Goal: Transaction & Acquisition: Complete application form

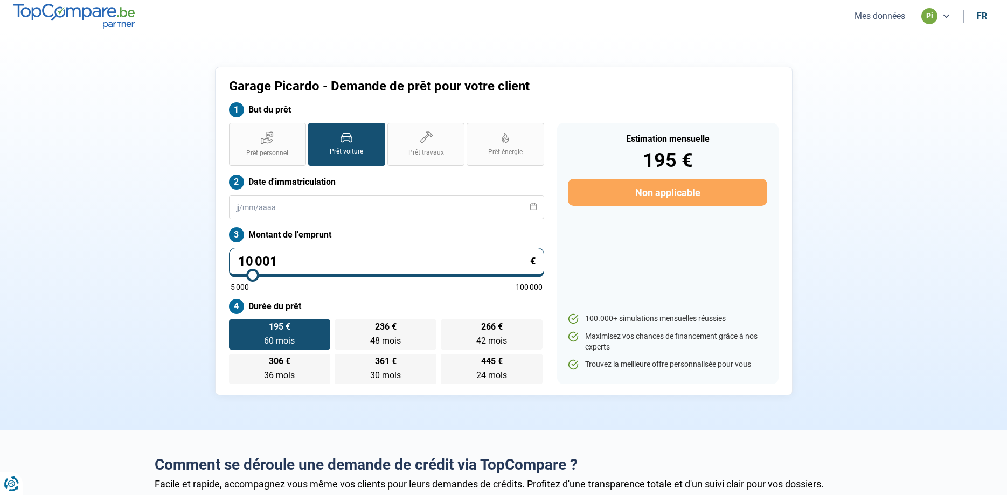
drag, startPoint x: 281, startPoint y: 261, endPoint x: 190, endPoint y: 277, distance: 92.4
click at [229, 275] on input "10 001" at bounding box center [386, 263] width 315 height 30
type input "1"
type input "5000"
type input "10"
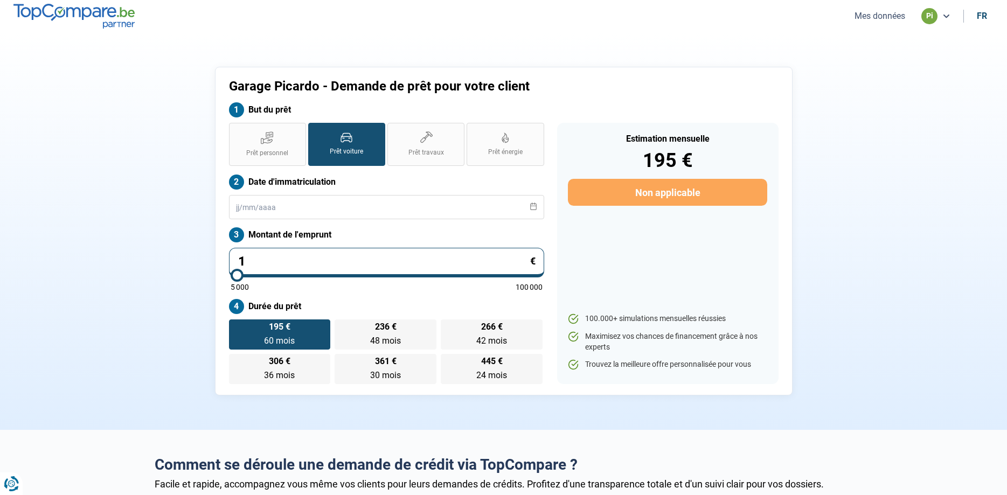
type input "5000"
type input "100"
type input "5000"
type input "1 000"
type input "5000"
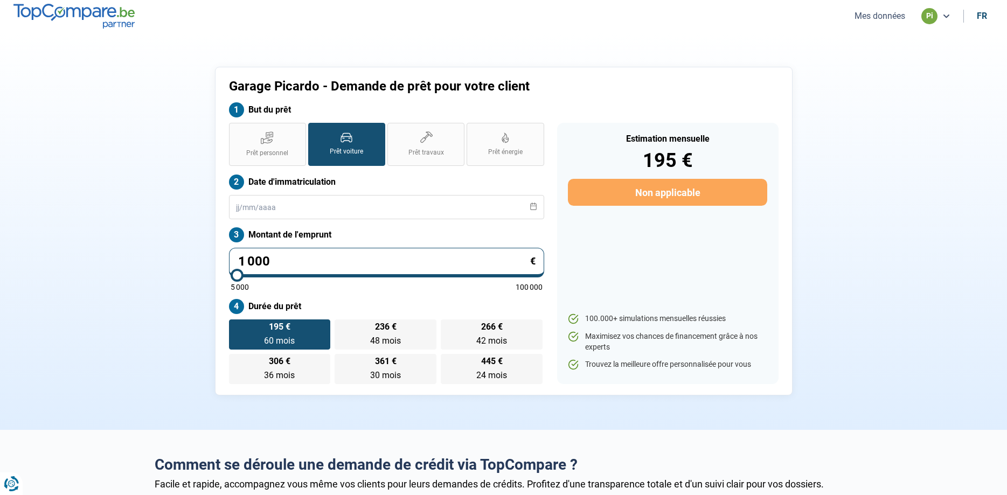
type input "10 000"
type input "10000"
type input "10 000"
radio input "true"
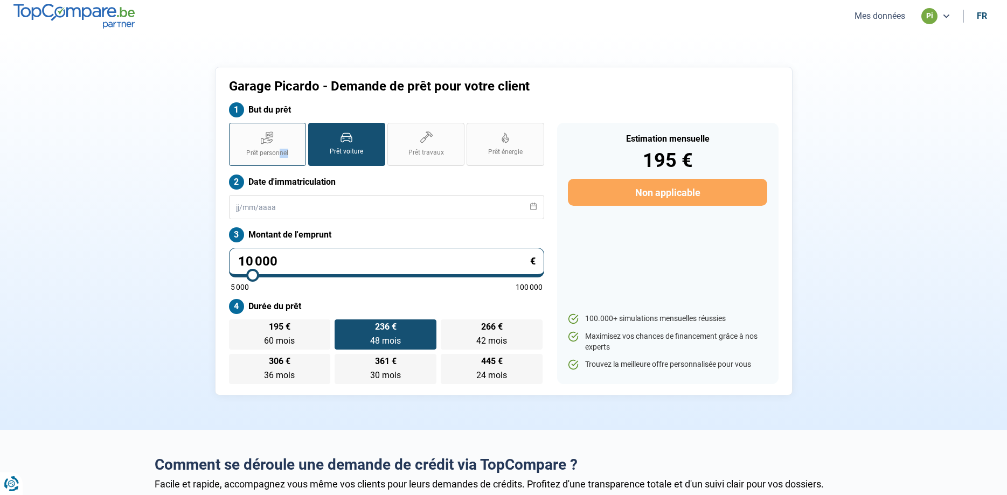
drag, startPoint x: 288, startPoint y: 167, endPoint x: 271, endPoint y: 155, distance: 20.8
click at [275, 160] on div "Prêt personnel Prêt voiture Prêt travaux Prêt énergie Prêt voiture Date d'immat…" at bounding box center [387, 253] width 328 height 261
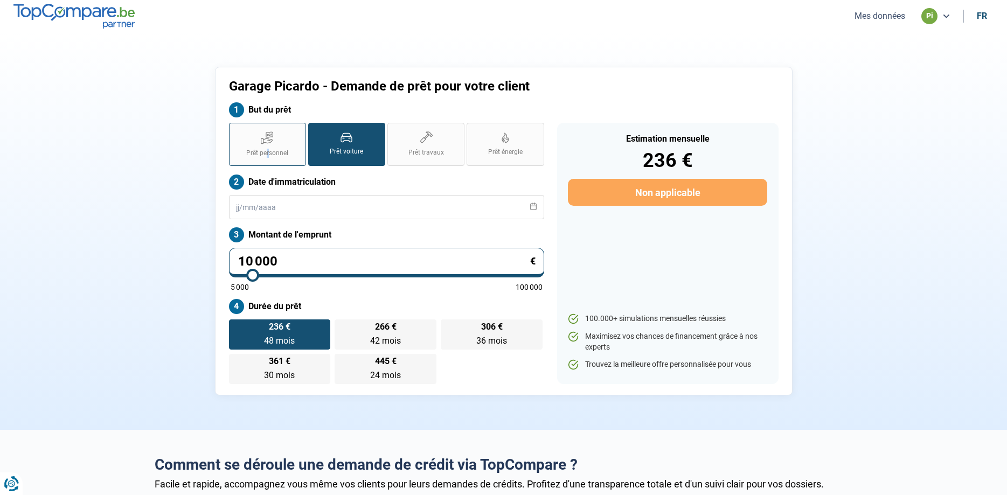
drag, startPoint x: 269, startPoint y: 148, endPoint x: 274, endPoint y: 146, distance: 5.8
click at [269, 149] on label "Prêt personnel" at bounding box center [267, 144] width 77 height 43
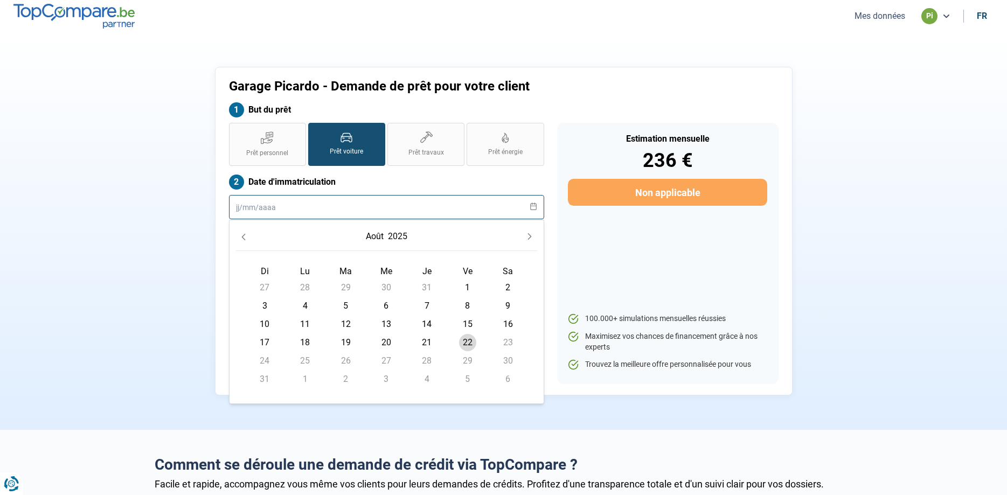
click at [357, 202] on input "text" at bounding box center [386, 207] width 315 height 24
drag, startPoint x: 266, startPoint y: 216, endPoint x: 262, endPoint y: 210, distance: 6.9
click at [262, 212] on input "text" at bounding box center [386, 207] width 315 height 24
drag, startPoint x: 258, startPoint y: 207, endPoint x: 266, endPoint y: 209, distance: 7.7
click at [262, 211] on input "text" at bounding box center [386, 207] width 315 height 24
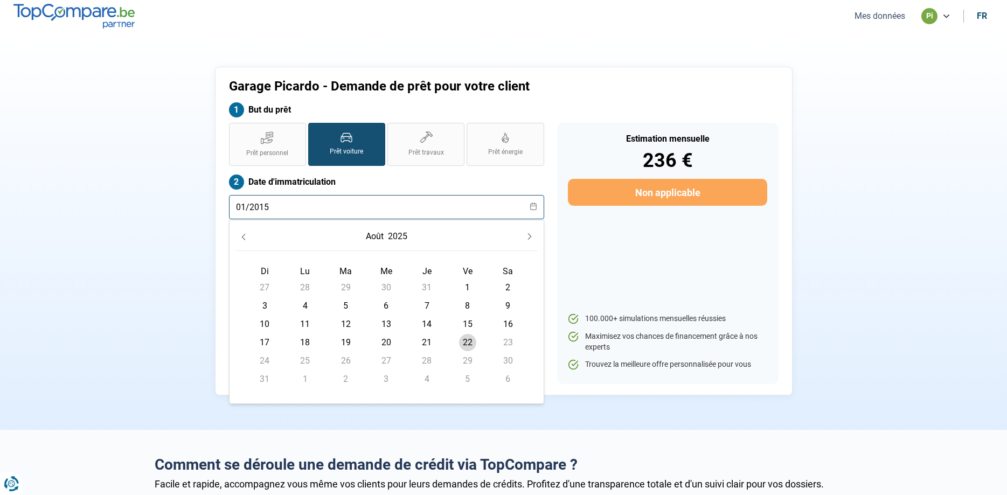
type input "01/2015"
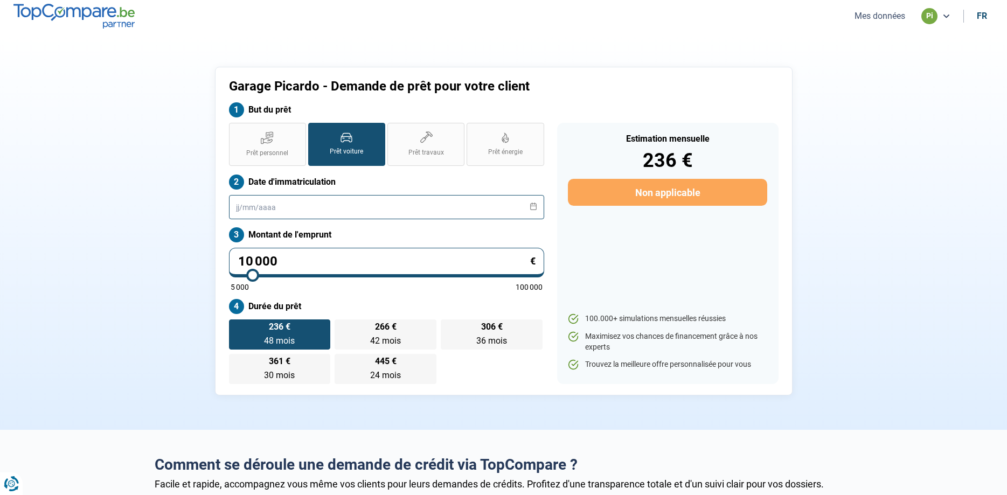
drag, startPoint x: 557, startPoint y: 199, endPoint x: 279, endPoint y: 210, distance: 278.8
click at [516, 203] on div "Prêt personnel Prêt voiture Prêt travaux Prêt énergie Prêt voiture Date d'immat…" at bounding box center [504, 253] width 563 height 261
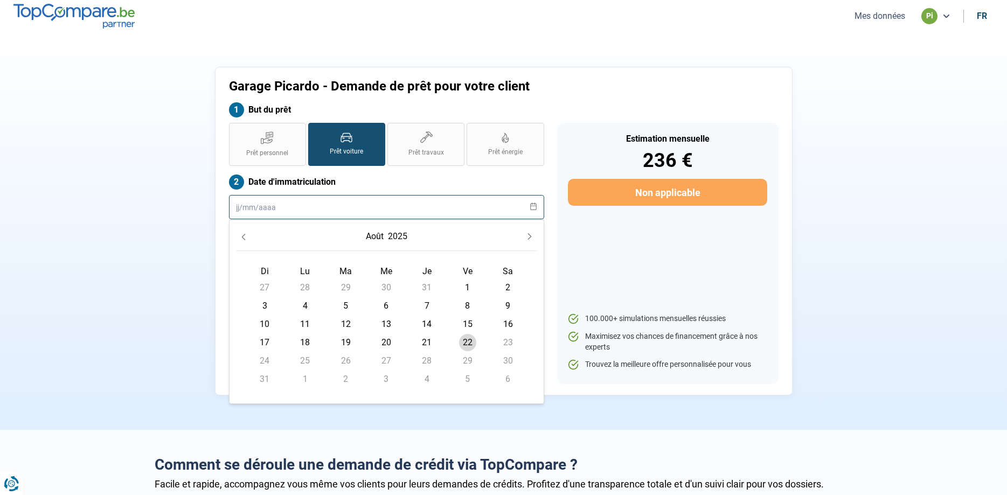
drag, startPoint x: 287, startPoint y: 209, endPoint x: 279, endPoint y: 213, distance: 8.7
click at [286, 209] on input "text" at bounding box center [386, 207] width 315 height 24
drag, startPoint x: 297, startPoint y: 210, endPoint x: 102, endPoint y: 272, distance: 205.2
click at [229, 219] on input "9800" at bounding box center [386, 207] width 315 height 24
type input "01/2015"
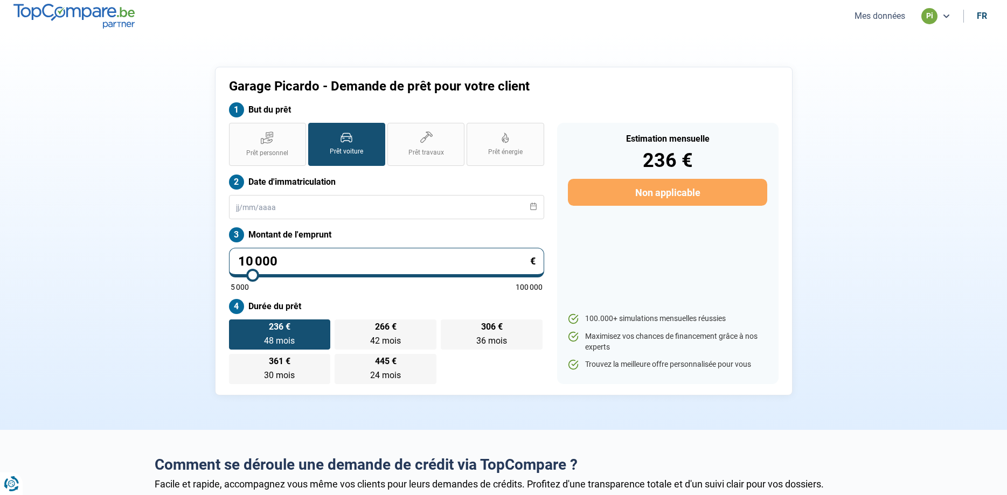
click at [614, 269] on div "Estimation mensuelle 236 € Non applicable 100.000+ simulations mensuelles réuss…" at bounding box center [667, 253] width 221 height 261
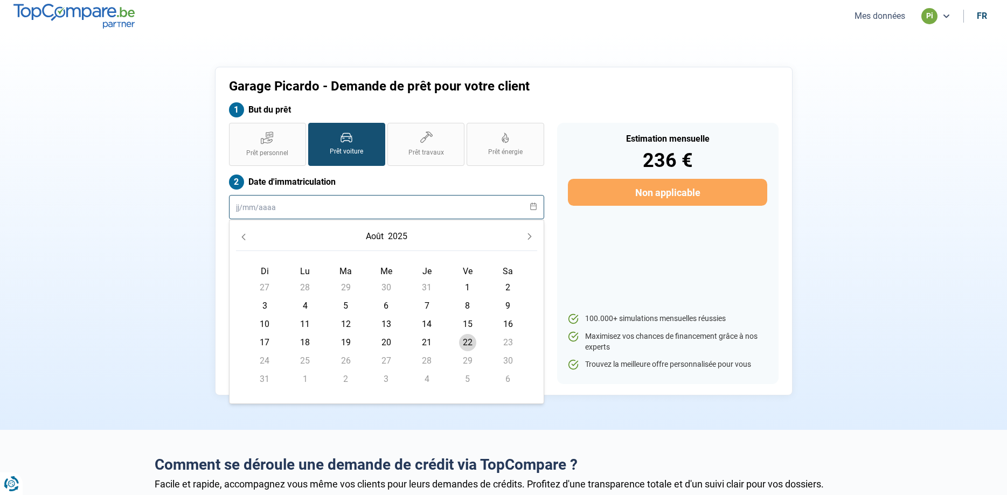
click at [263, 205] on input "text" at bounding box center [386, 207] width 315 height 24
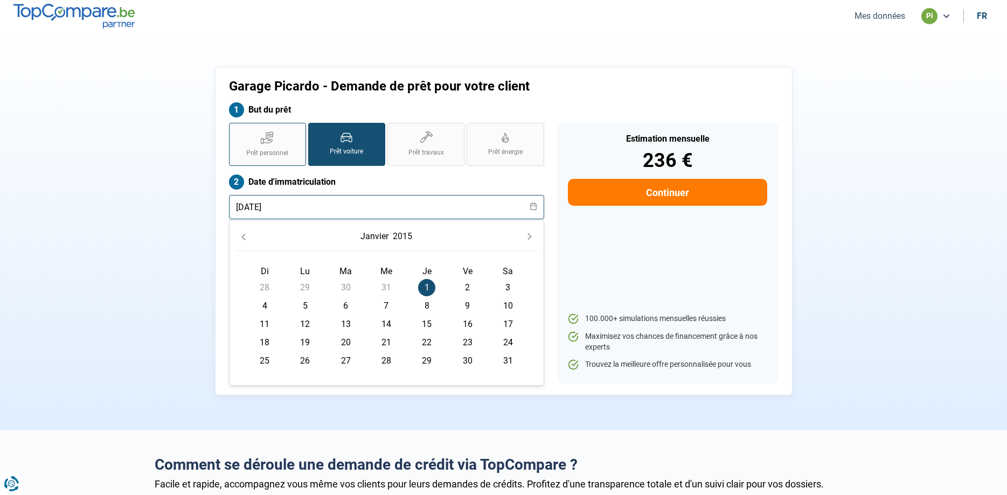
type input "[DATE]"
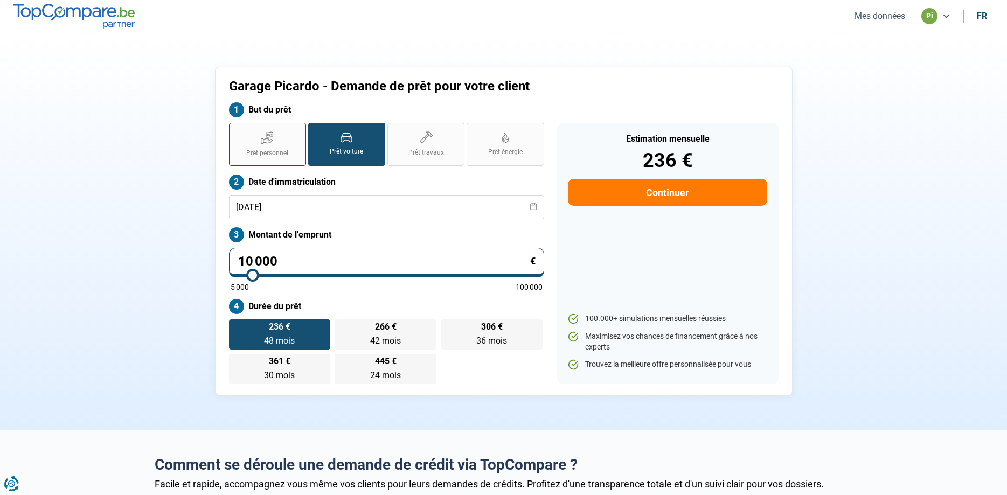
click at [262, 136] on icon at bounding box center [267, 137] width 13 height 13
click at [236, 130] on input "Prêt personnel" at bounding box center [232, 126] width 7 height 7
radio input "true"
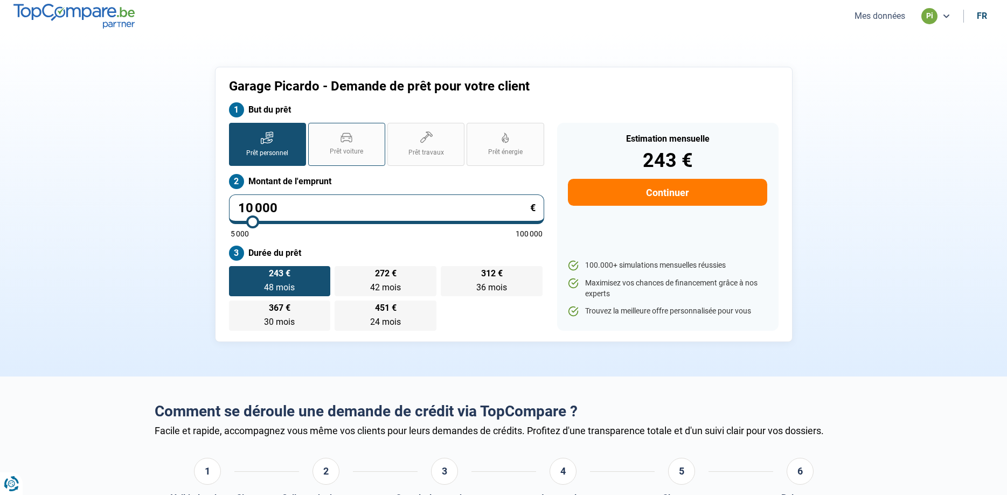
click at [363, 152] on label "Prêt voiture" at bounding box center [346, 144] width 77 height 43
click at [315, 130] on input "Prêt voiture" at bounding box center [311, 126] width 7 height 7
radio input "true"
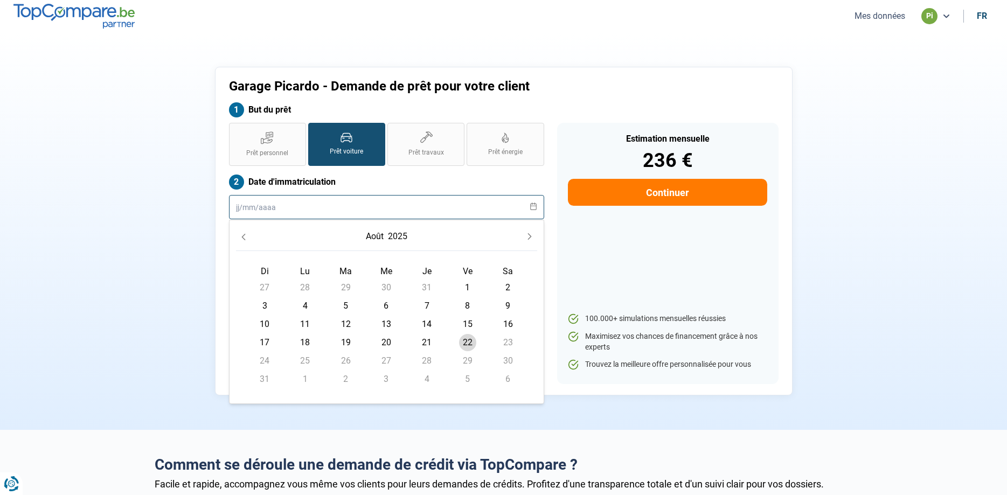
click at [245, 207] on input "text" at bounding box center [386, 207] width 315 height 24
drag, startPoint x: 286, startPoint y: 205, endPoint x: 141, endPoint y: 237, distance: 148.4
click at [229, 219] on input "13052015" at bounding box center [386, 207] width 315 height 24
type input "[DATE]"
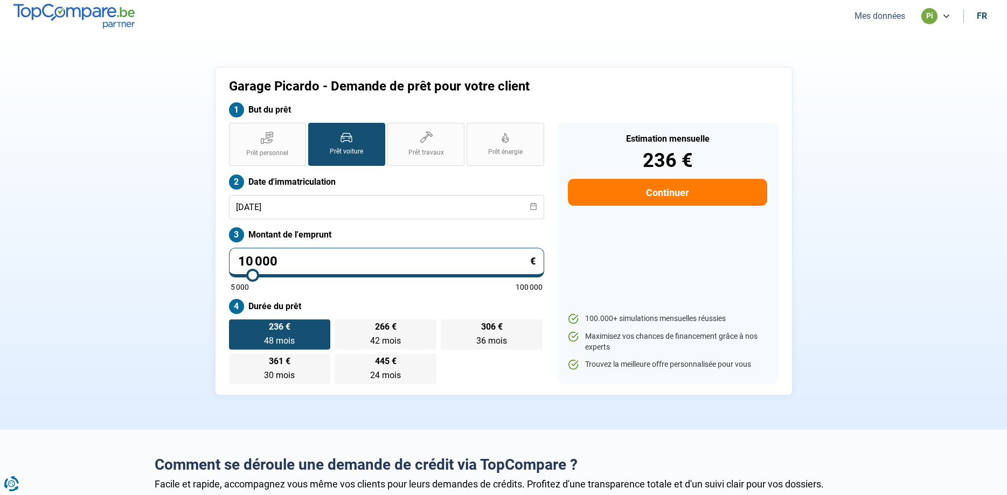
click at [484, 181] on label "Date d'immatriculation" at bounding box center [386, 182] width 315 height 15
drag, startPoint x: 287, startPoint y: 261, endPoint x: 186, endPoint y: 266, distance: 101.4
click at [229, 265] on input "10 000" at bounding box center [386, 263] width 315 height 30
type input "9"
type input "5000"
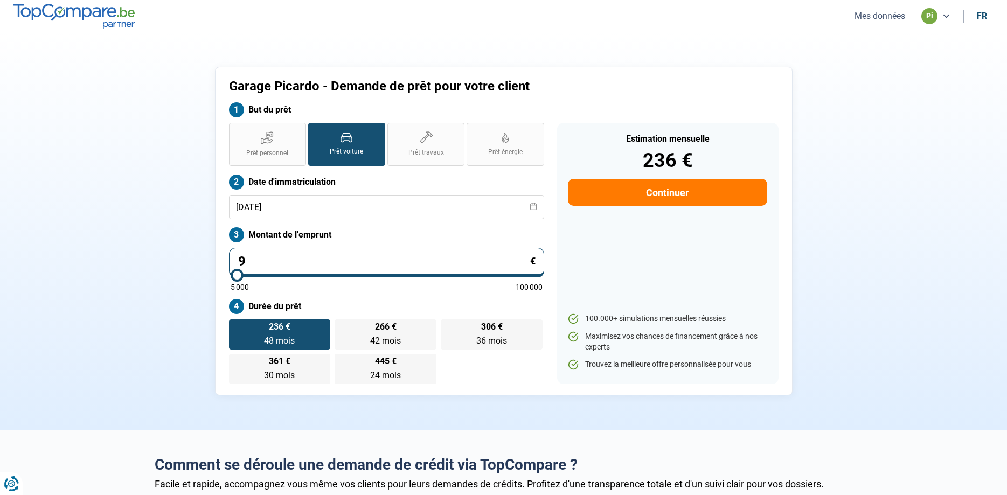
type input "98"
type input "5000"
type input "980"
type input "5000"
type input "9 800"
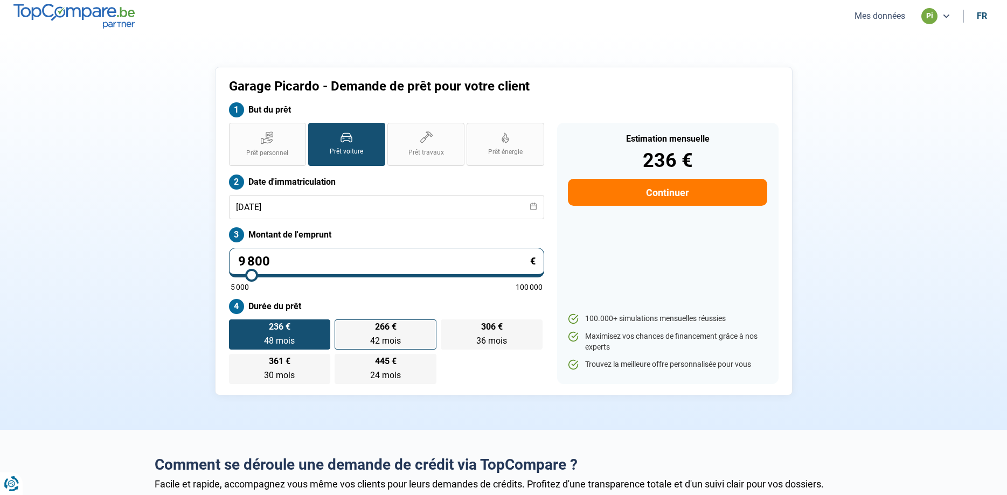
type input "9750"
drag, startPoint x: 245, startPoint y: 261, endPoint x: 205, endPoint y: 286, distance: 47.0
click at [229, 278] on input "9 800" at bounding box center [386, 263] width 315 height 30
type input "8 800"
type input "8750"
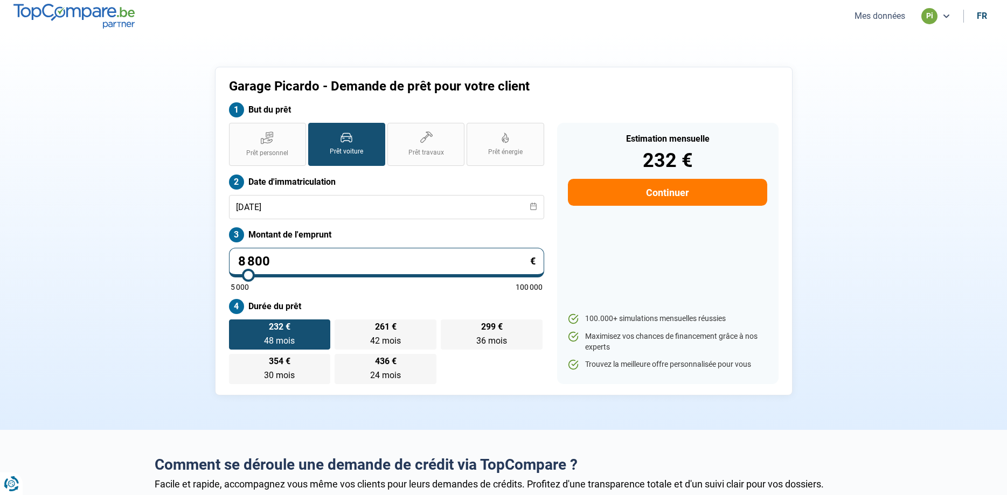
type input "8 800"
type input "8750"
click at [145, 276] on section "Garage Picardo - Demande de prêt pour votre client But du prêt Prêt personnel P…" at bounding box center [503, 231] width 1007 height 398
click at [163, 280] on div "Garage Picardo - Demande de prêt pour votre client But du prêt Prêt personnel P…" at bounding box center [503, 231] width 711 height 329
drag, startPoint x: 281, startPoint y: 265, endPoint x: 192, endPoint y: 273, distance: 88.7
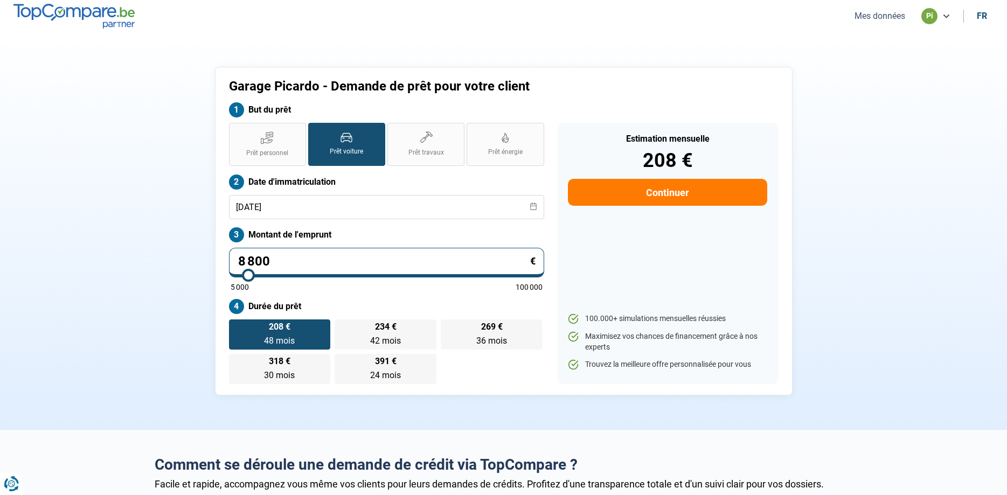
click at [229, 273] on input "8 800" at bounding box center [386, 263] width 315 height 30
type input "5"
type input "5000"
type input "59"
type input "5000"
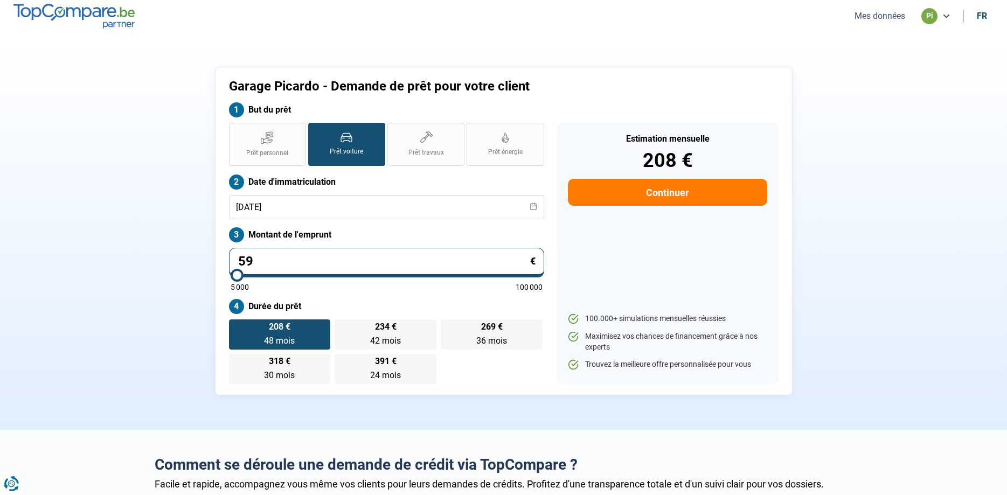
type input "599"
type input "5000"
type input "5 990"
type input "6000"
type input "59 900"
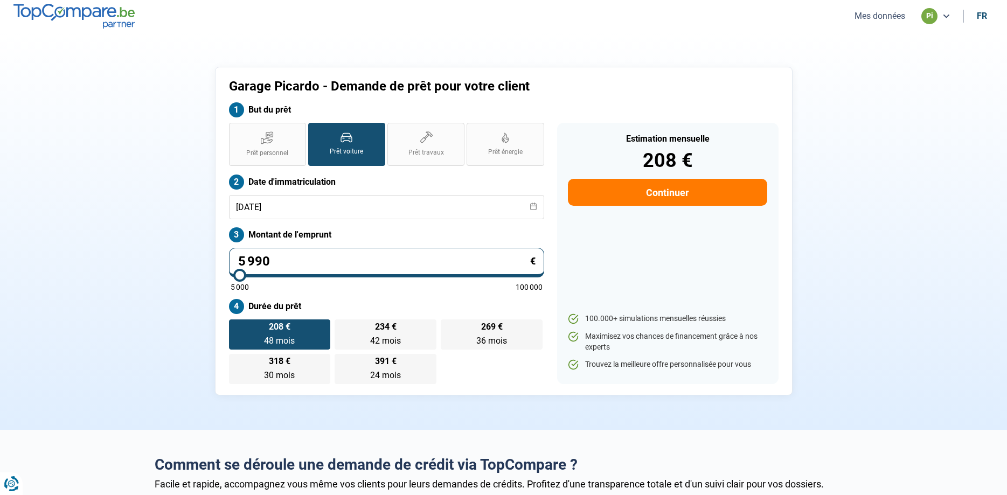
type input "60000"
type input "5 990"
type input "6000"
type input "5 990"
type input "6000"
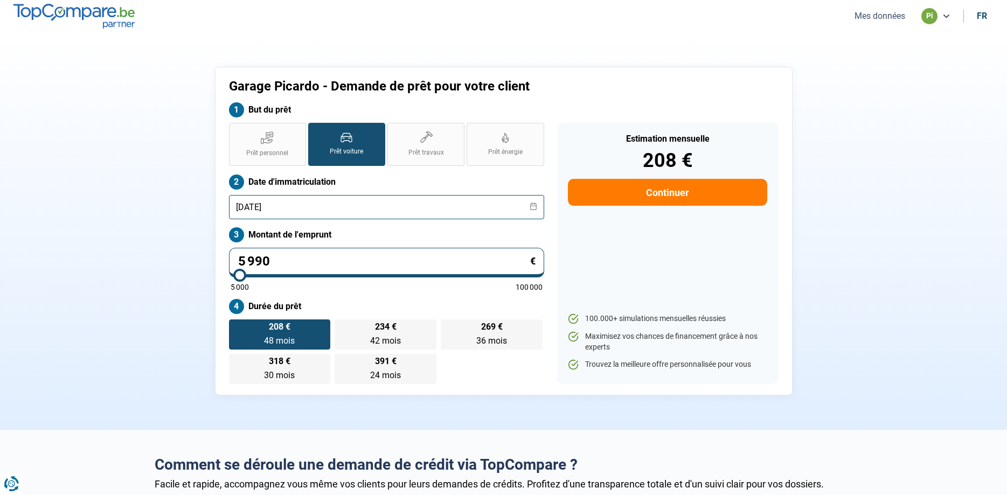
radio input "true"
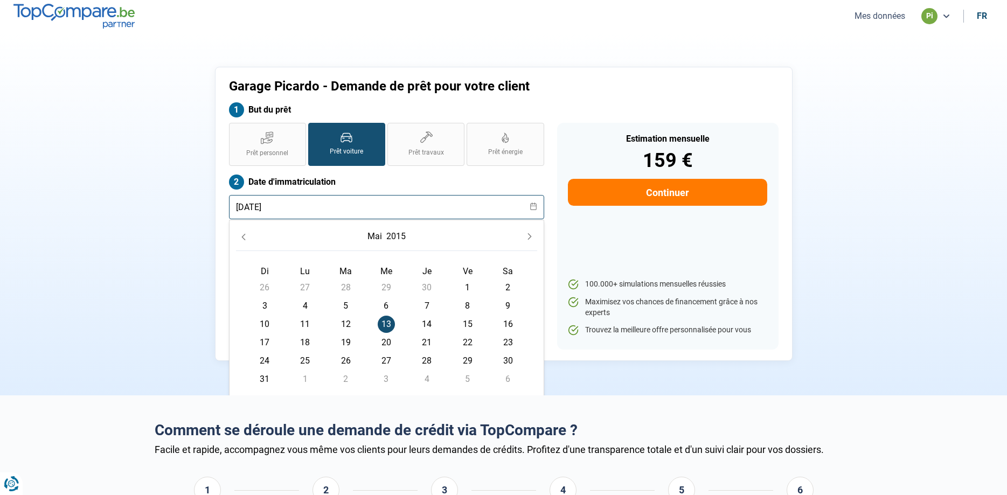
drag, startPoint x: 286, startPoint y: 216, endPoint x: 156, endPoint y: 214, distance: 129.3
click at [229, 213] on input "[DATE]" at bounding box center [386, 207] width 315 height 24
click at [306, 210] on input "text" at bounding box center [386, 207] width 315 height 24
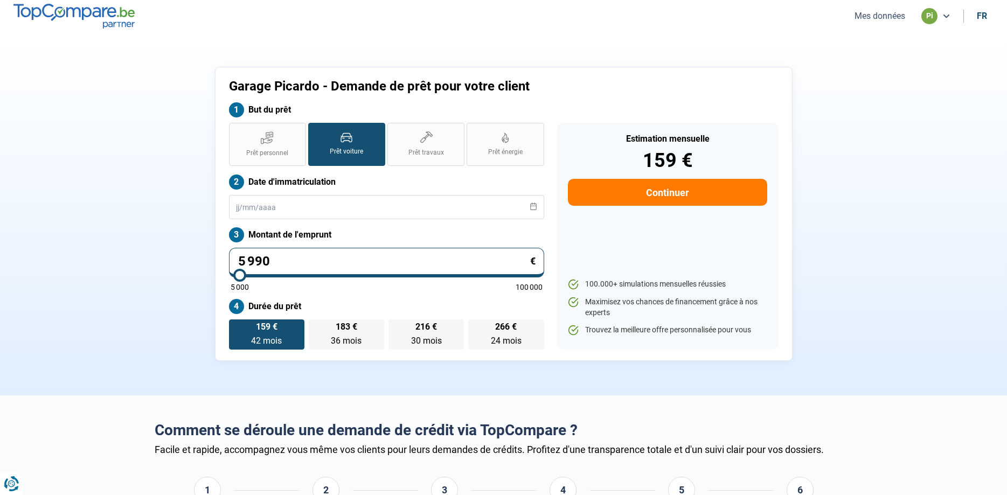
drag, startPoint x: 870, startPoint y: 18, endPoint x: 862, endPoint y: 15, distance: 8.5
click at [867, 16] on button "Mes données" at bounding box center [879, 15] width 57 height 11
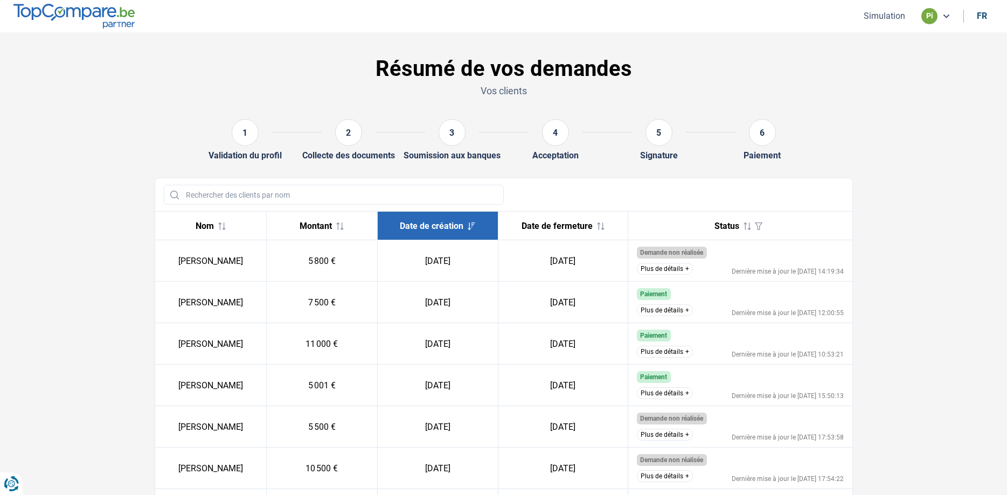
click at [899, 15] on button "Simulation" at bounding box center [885, 15] width 48 height 11
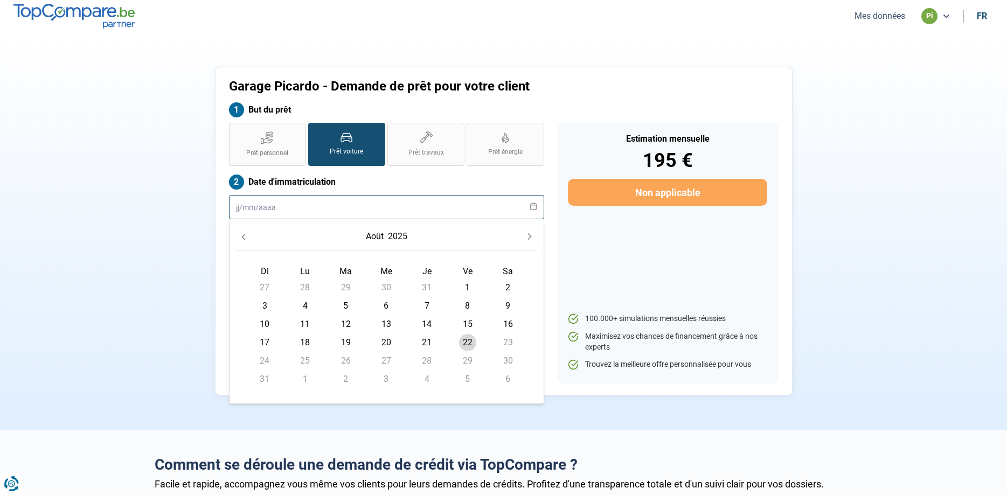
click at [264, 206] on input "text" at bounding box center [386, 207] width 315 height 24
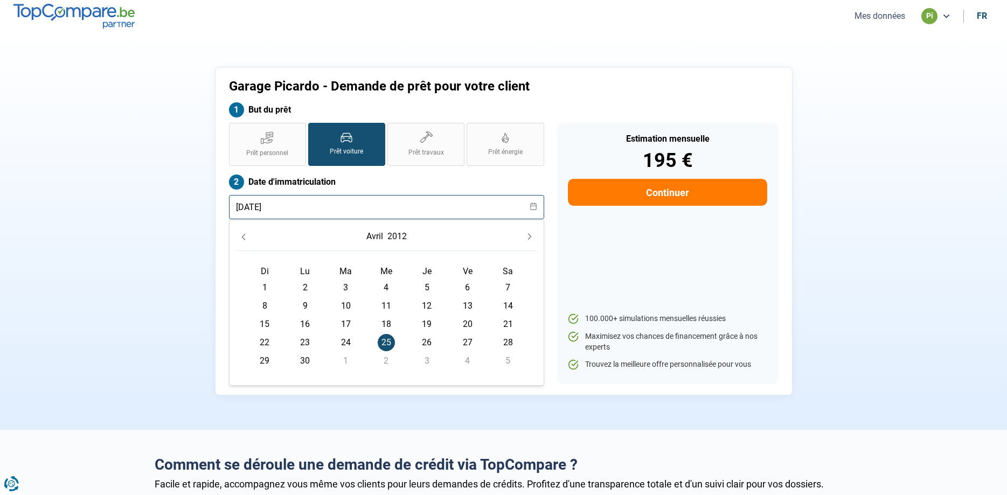
type input "[DATE]"
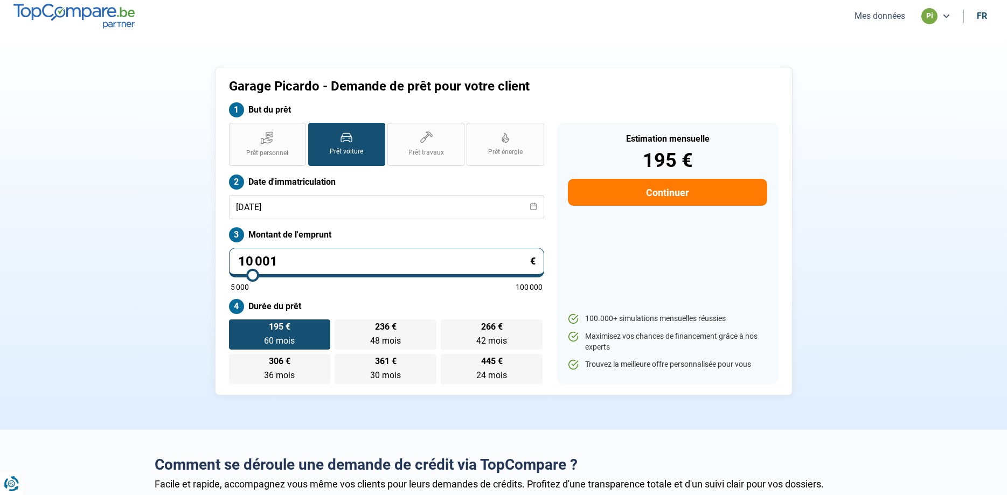
click at [375, 175] on label "Date d'immatriculation" at bounding box center [386, 182] width 315 height 15
drag, startPoint x: 294, startPoint y: 262, endPoint x: 163, endPoint y: 278, distance: 131.3
click at [229, 278] on input "10 001" at bounding box center [386, 263] width 315 height 30
type input "5"
type input "5000"
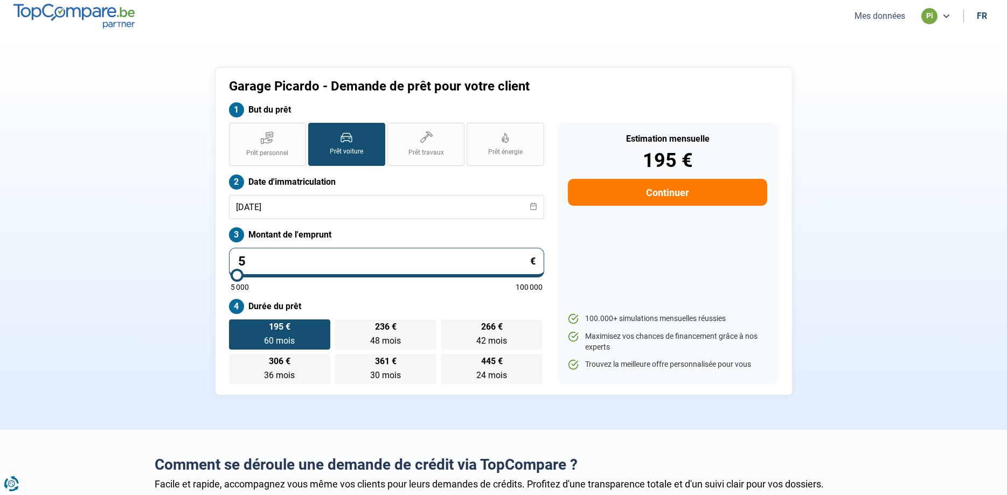
type input "59"
type input "5000"
type input "599"
type input "5000"
type input "5 990"
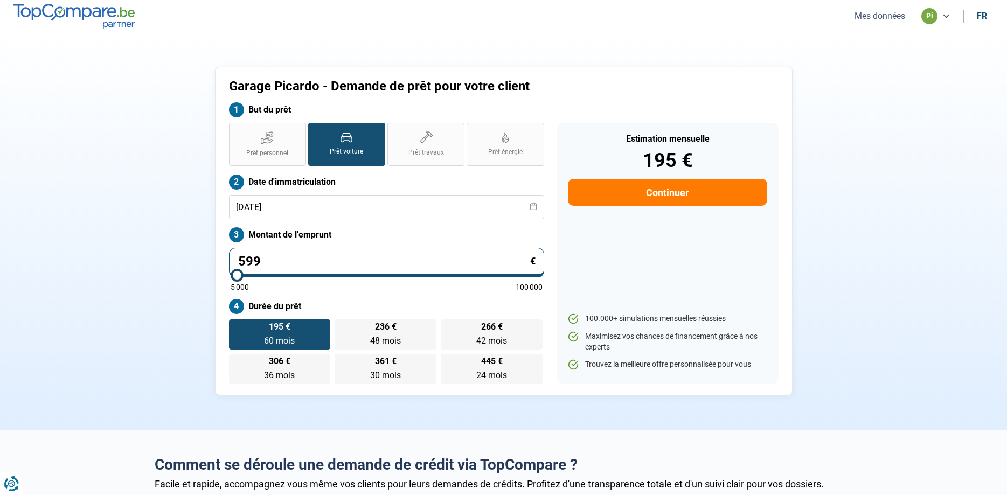
type input "6000"
type input "5 990"
type input "6000"
radio input "true"
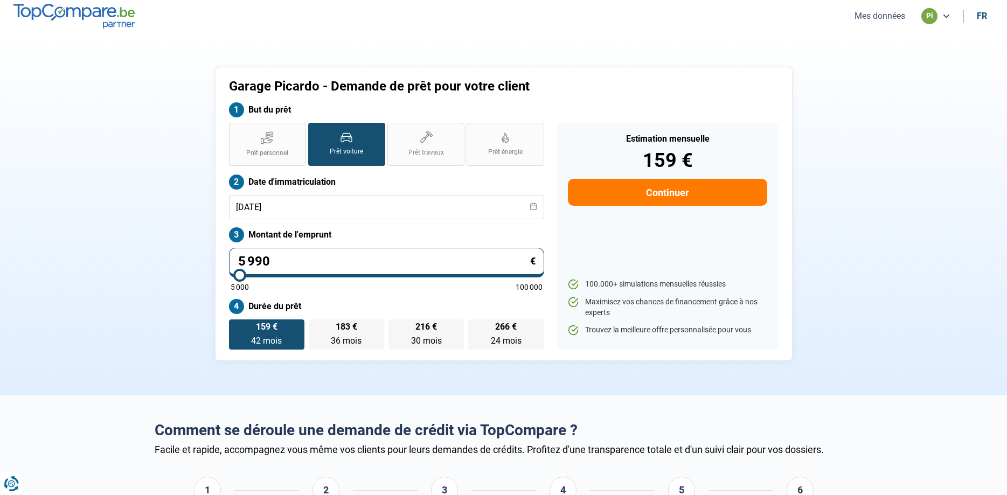
click at [66, 217] on section "Garage Picardo - Demande de prêt pour votre client But du prêt Prêt personnel P…" at bounding box center [503, 213] width 1007 height 363
drag, startPoint x: 291, startPoint y: 258, endPoint x: 242, endPoint y: 266, distance: 49.7
click at [244, 265] on input "5 990" at bounding box center [386, 263] width 315 height 30
type input "5"
type input "5000"
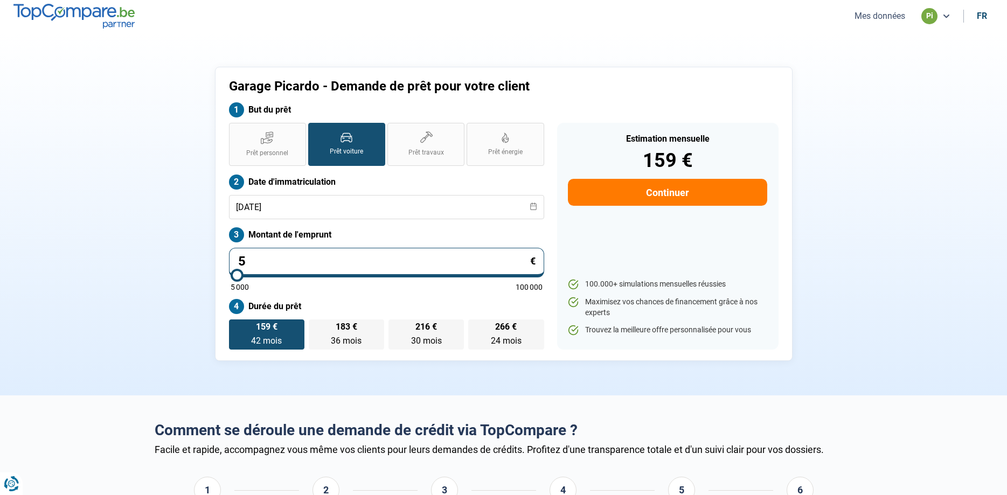
type input "0"
type input "5000"
type input "5"
type input "5000"
type input "50"
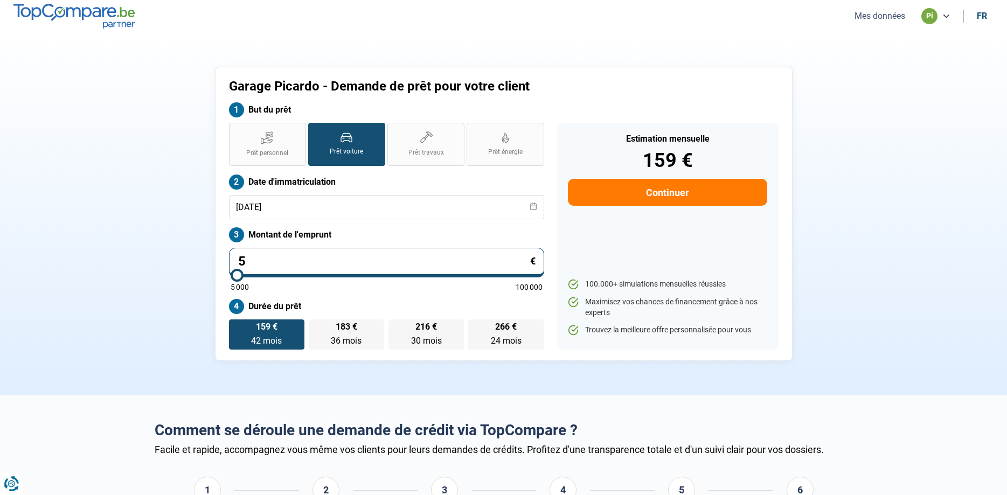
type input "5000"
type input "500"
type input "5000"
type input "5 001"
type input "5000"
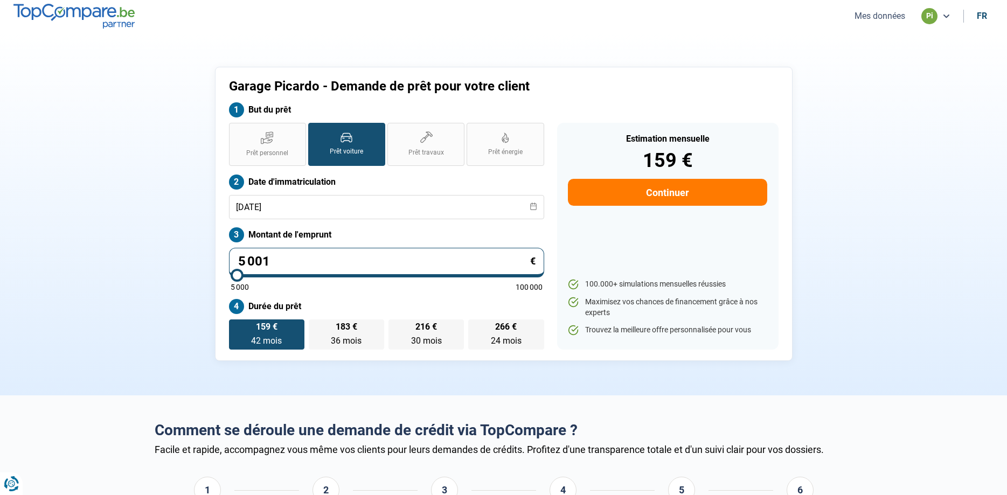
radio input "true"
type input "5 001"
click at [168, 240] on div "Garage Picardo - Demande de prêt pour votre client But du prêt Prêt personnel P…" at bounding box center [503, 214] width 711 height 294
click at [54, 141] on section "Garage Picardo - Demande de prêt pour votre client But du prêt Prêt personnel P…" at bounding box center [503, 213] width 1007 height 363
click at [56, 143] on section "Garage Picardo - Demande de prêt pour votre client But du prêt Prêt personnel P…" at bounding box center [503, 213] width 1007 height 363
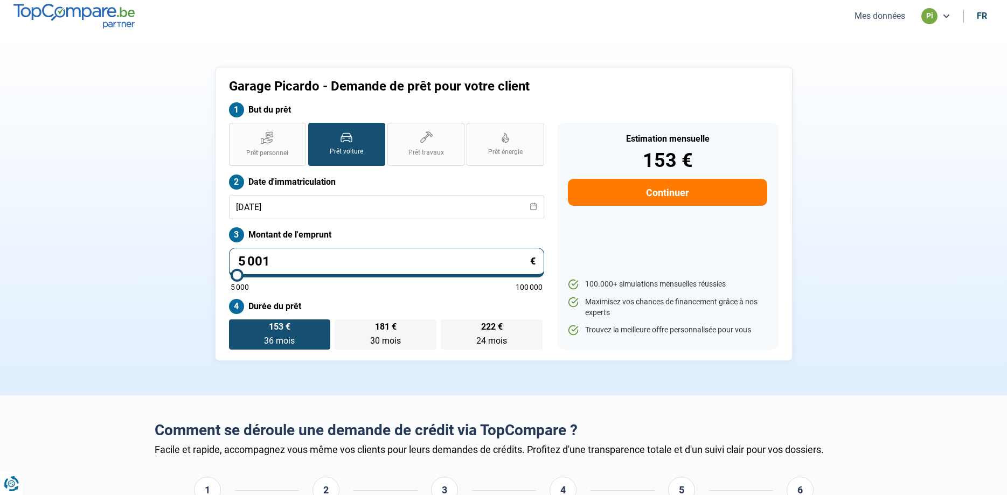
drag, startPoint x: 56, startPoint y: 142, endPoint x: 147, endPoint y: 275, distance: 161.6
click at [63, 154] on section "Garage Picardo - Demande de prêt pour votre client But du prêt Prêt personnel P…" at bounding box center [503, 213] width 1007 height 363
drag, startPoint x: 117, startPoint y: 195, endPoint x: 108, endPoint y: 191, distance: 9.9
click at [114, 195] on section "Garage Picardo - Demande de prêt pour votre client But du prêt Prêt personnel P…" at bounding box center [503, 213] width 1007 height 363
click at [107, 192] on section "Garage Picardo - Demande de prêt pour votre client But du prêt Prêt personnel P…" at bounding box center [503, 213] width 1007 height 363
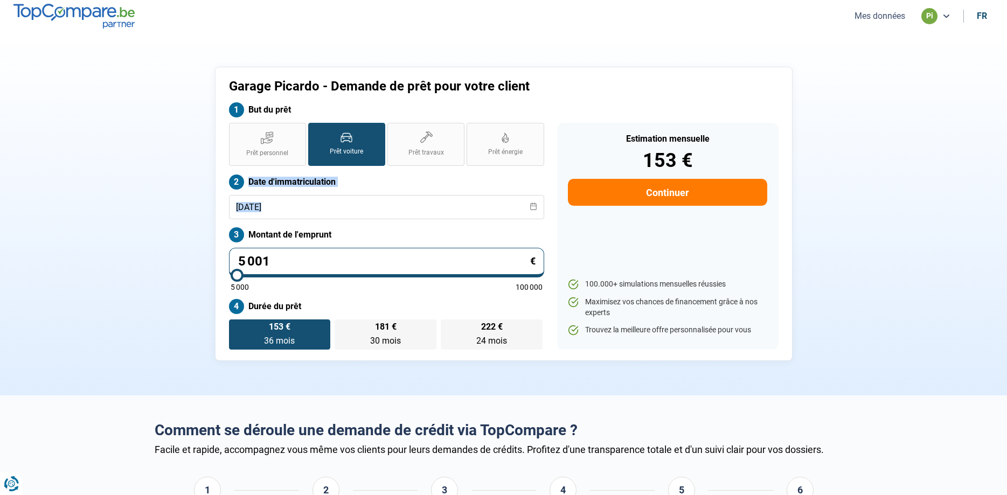
drag, startPoint x: 107, startPoint y: 192, endPoint x: 197, endPoint y: 276, distance: 123.1
click at [122, 205] on section "Garage Picardo - Demande de prêt pour votre client But du prêt Prêt personnel P…" at bounding box center [503, 213] width 1007 height 363
click at [25, 148] on section "Garage Picardo - Demande de prêt pour votre client But du prêt Prêt personnel P…" at bounding box center [503, 213] width 1007 height 363
drag, startPoint x: 639, startPoint y: 193, endPoint x: 634, endPoint y: 191, distance: 5.5
click at [639, 195] on button "Continuer" at bounding box center [667, 192] width 199 height 27
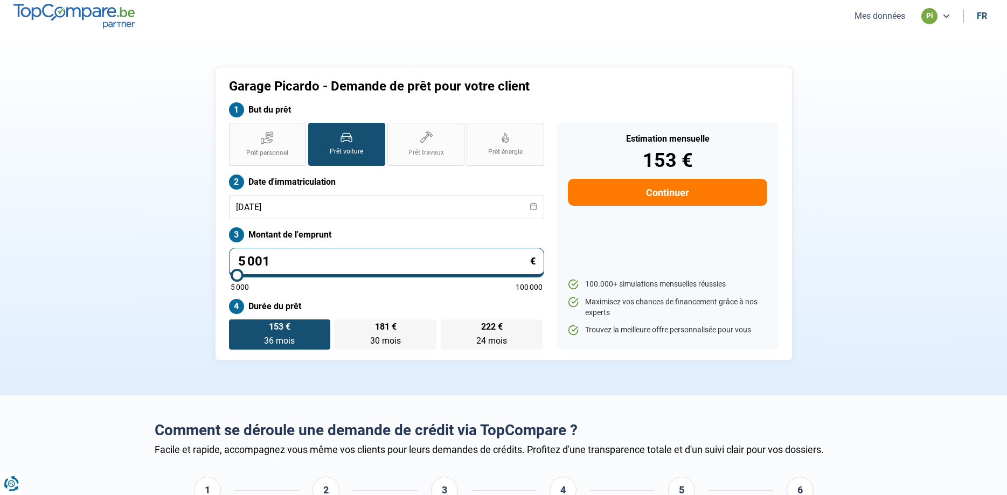
select select "32"
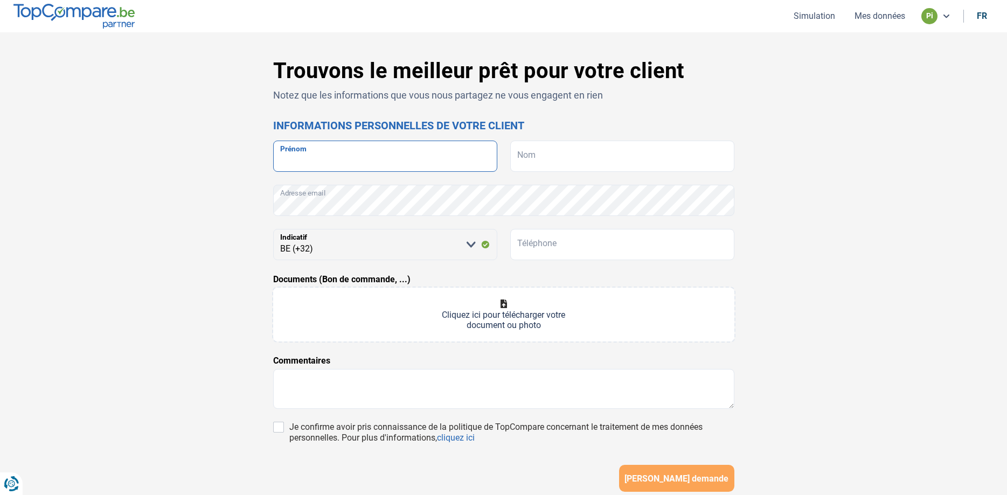
click at [326, 155] on input "Prénom" at bounding box center [385, 156] width 224 height 31
type input "[PERSON_NAME]"
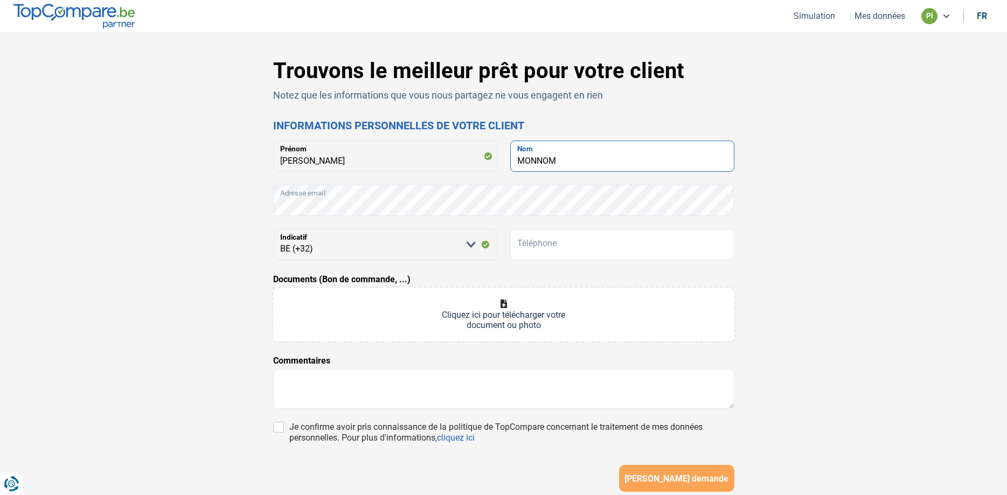
type input "MONNOM"
click at [536, 246] on input "Téléphone" at bounding box center [622, 244] width 224 height 31
type input "0497631238"
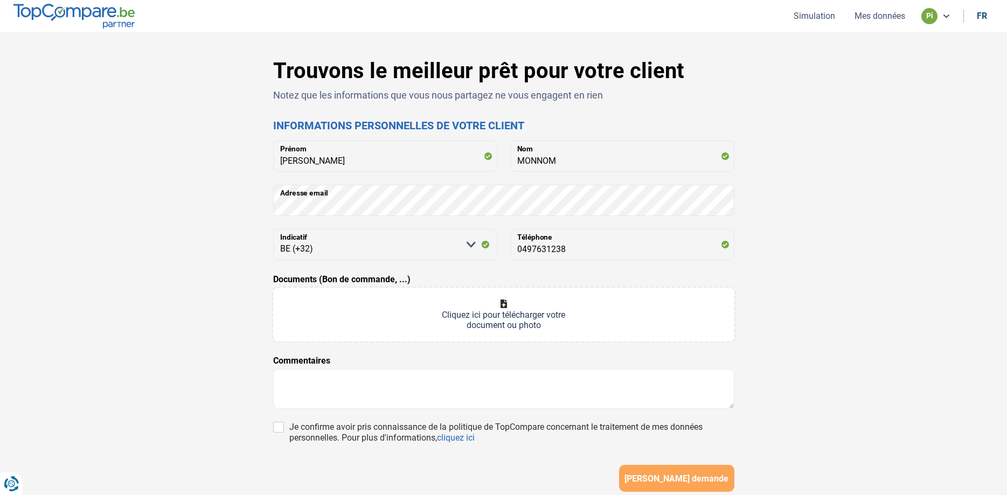
click at [452, 337] on input "Documents (Bon de commande, ...)" at bounding box center [503, 315] width 461 height 54
type input "C:\fakepath\bon de commande monnom.pdf"
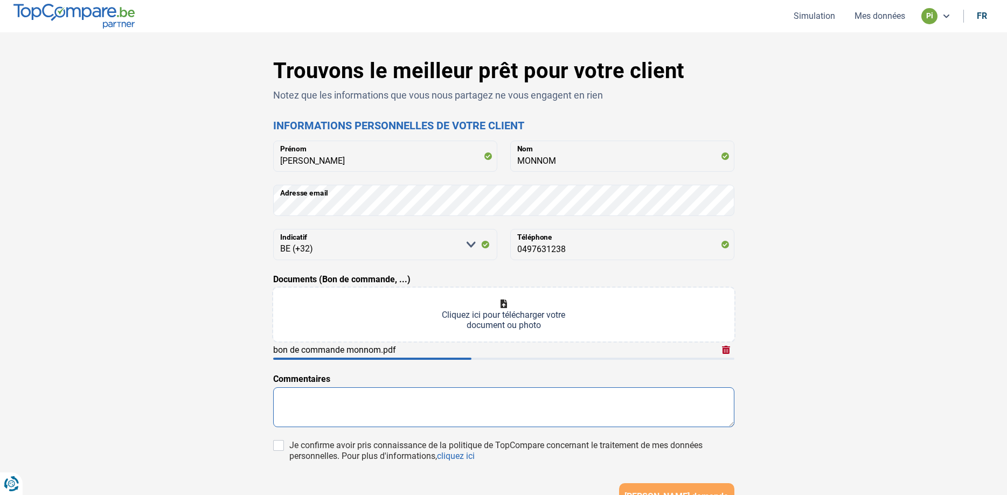
drag, startPoint x: 317, startPoint y: 393, endPoint x: 325, endPoint y: 405, distance: 14.3
click at [323, 400] on textarea at bounding box center [503, 407] width 461 height 40
type textarea "B"
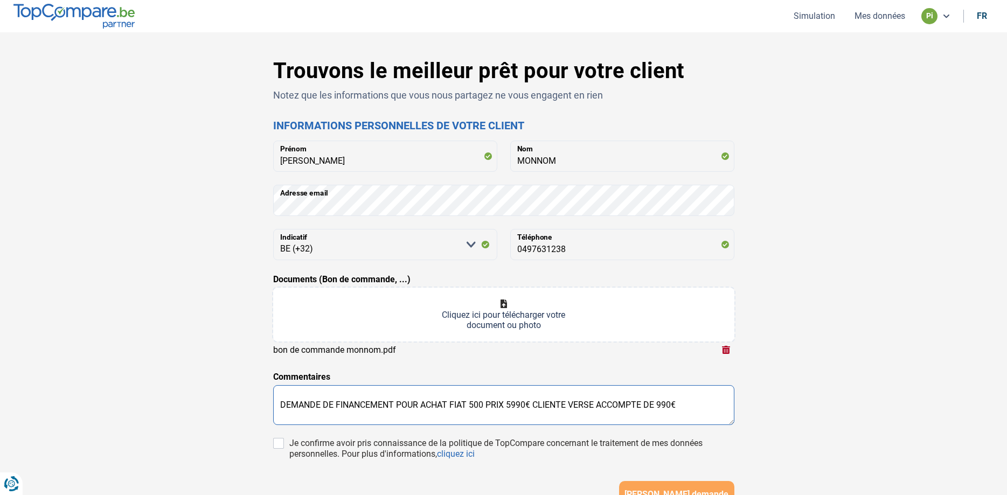
click at [280, 405] on textarea "DEMANDE DE FINANCEMENT POUR ACHAT FIAT 500 PRIX 5990€ CLIENTE VERSE ACCOMPTE DE…" at bounding box center [503, 405] width 461 height 40
click at [724, 408] on textarea "BONJOUR DEMANDE DE FINANCEMENT POUR ACHAT FIAT 500 PRIX 5990€ CLIENTE VERSE ACC…" at bounding box center [503, 405] width 461 height 40
type textarea "BONJOUR DEMANDE DE FINANCEMENT POUR ACHAT FIAT 500 PRIX 5990€ CLIENTE VERSE ACC…"
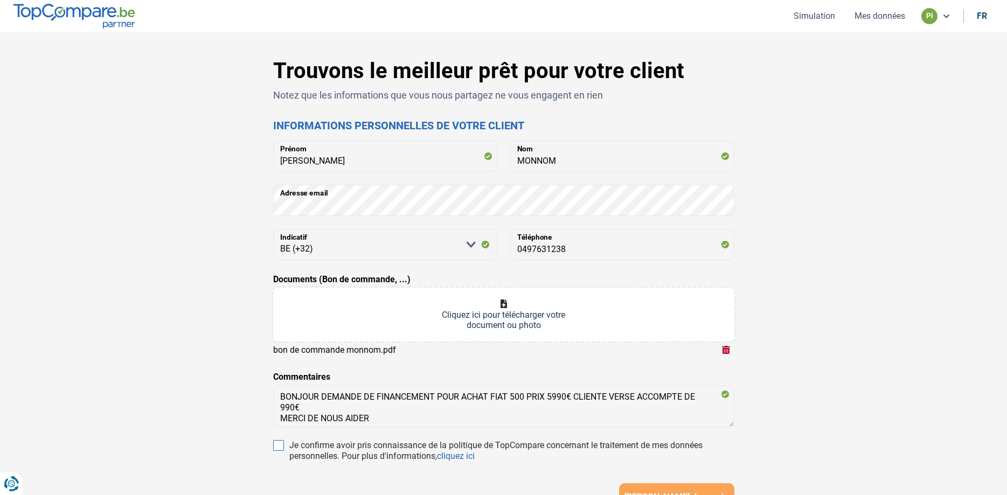
click at [279, 441] on input "Je confirme avoir pris connaissance de la politique de TopCompare concernant le…" at bounding box center [278, 445] width 11 height 11
checkbox input "true"
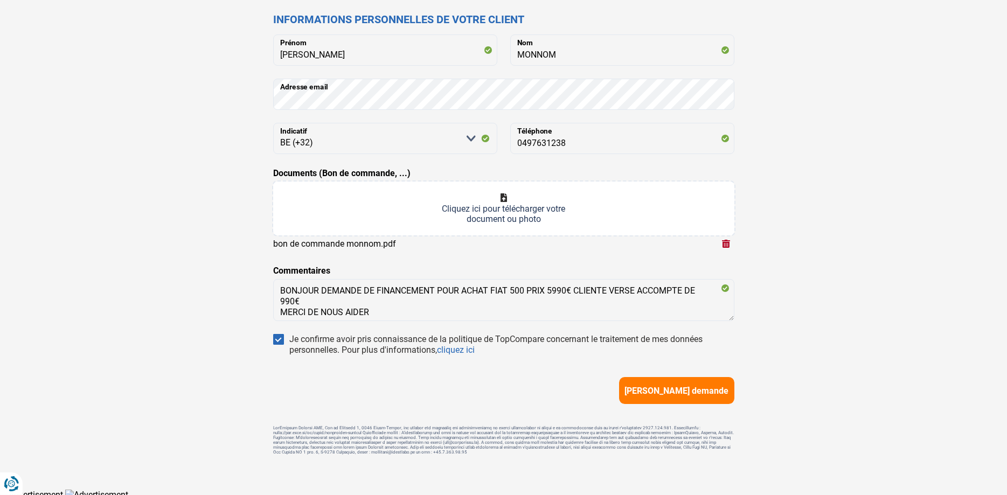
scroll to position [110, 0]
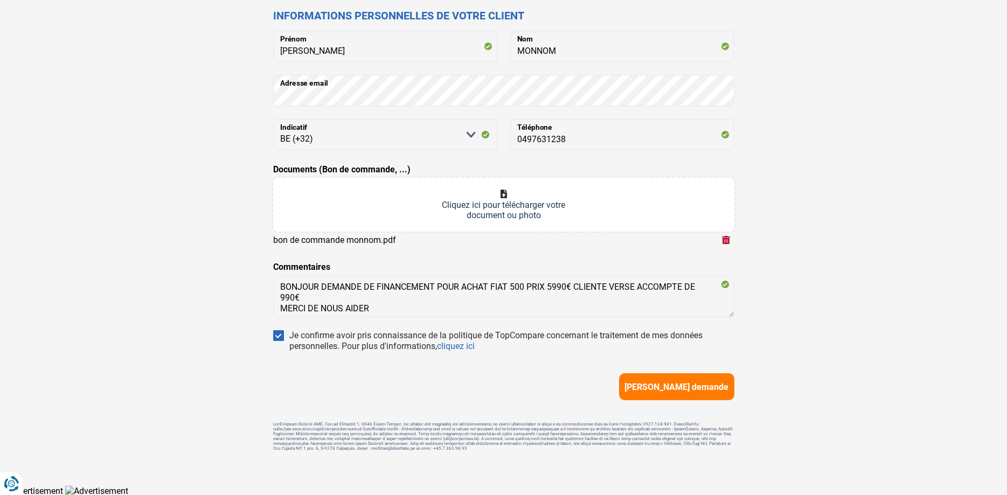
click at [691, 386] on span "[PERSON_NAME] demande" at bounding box center [677, 387] width 104 height 10
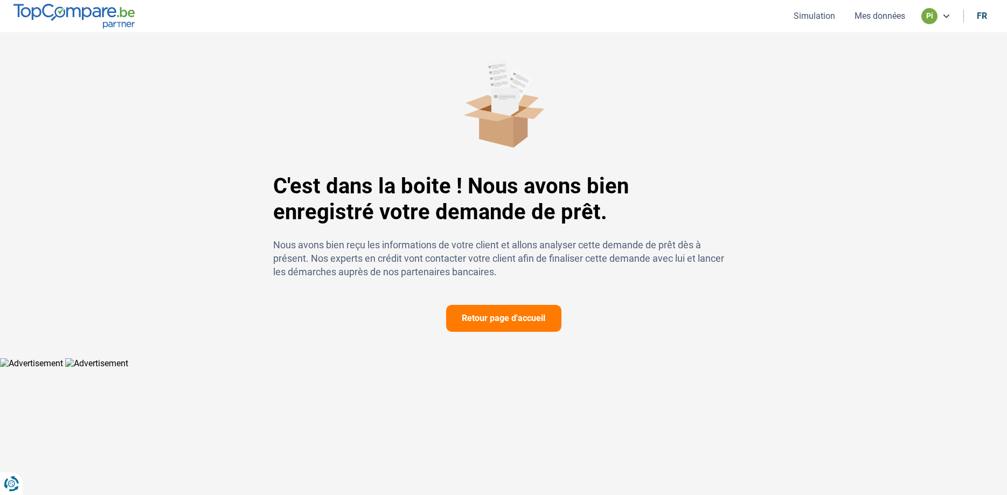
click at [513, 317] on button "Retour page d'accueil" at bounding box center [503, 318] width 115 height 27
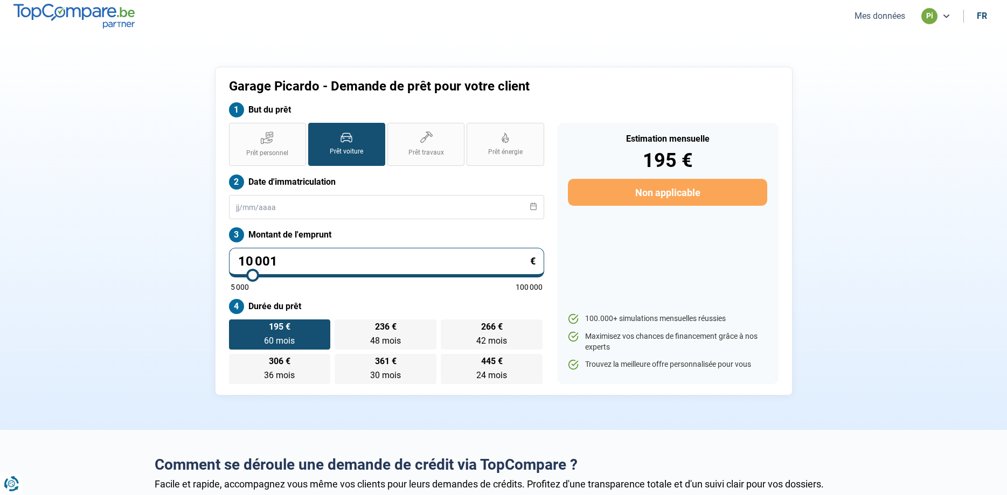
click at [889, 18] on button "Mes données" at bounding box center [879, 15] width 57 height 11
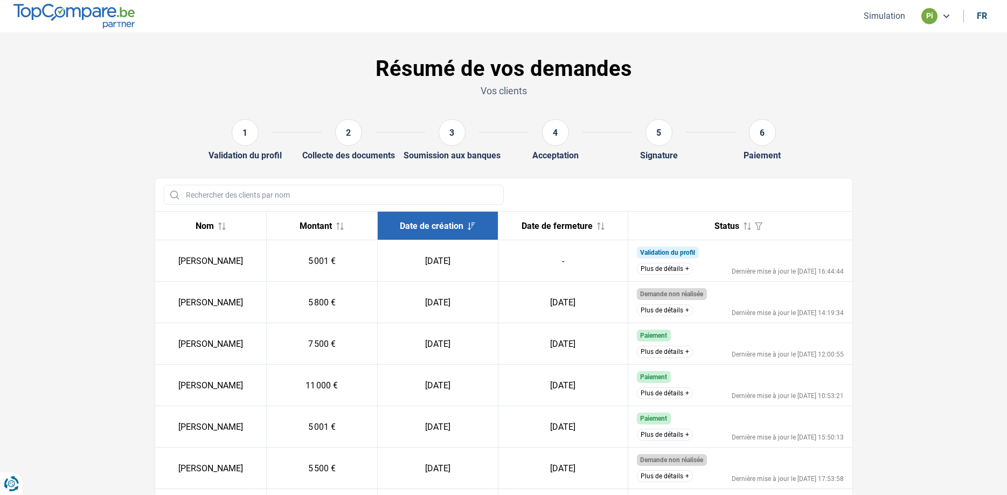
click at [660, 268] on button "Plus de détails" at bounding box center [665, 269] width 56 height 12
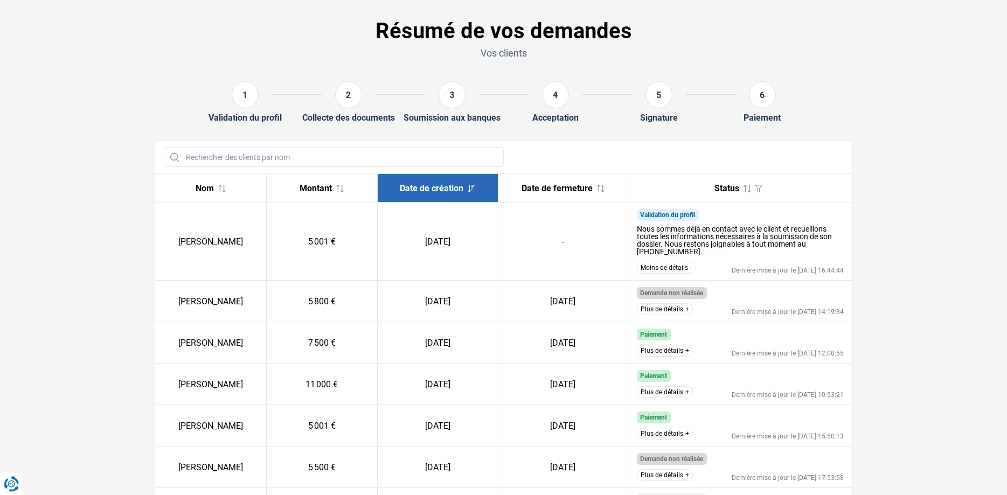
scroll to position [110, 0]
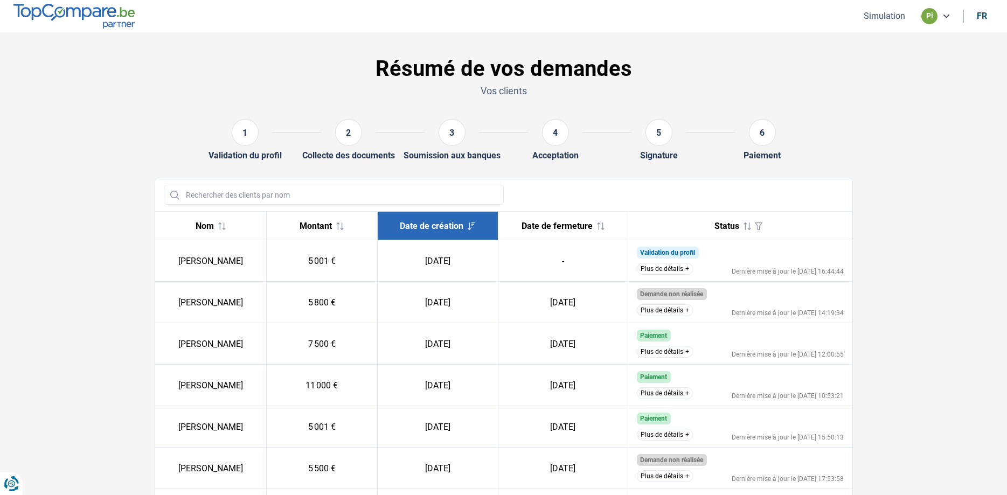
click at [659, 268] on button "Plus de détails" at bounding box center [665, 269] width 56 height 12
